Goal: Check status: Check status

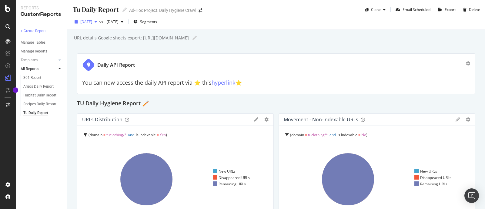
click at [99, 23] on div "button" at bounding box center [95, 22] width 7 height 4
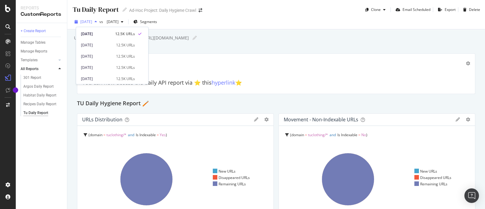
click at [99, 23] on div "button" at bounding box center [95, 22] width 7 height 4
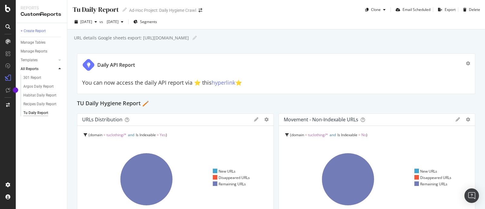
scroll to position [37, 0]
